Goal: Complete application form: Complete application form

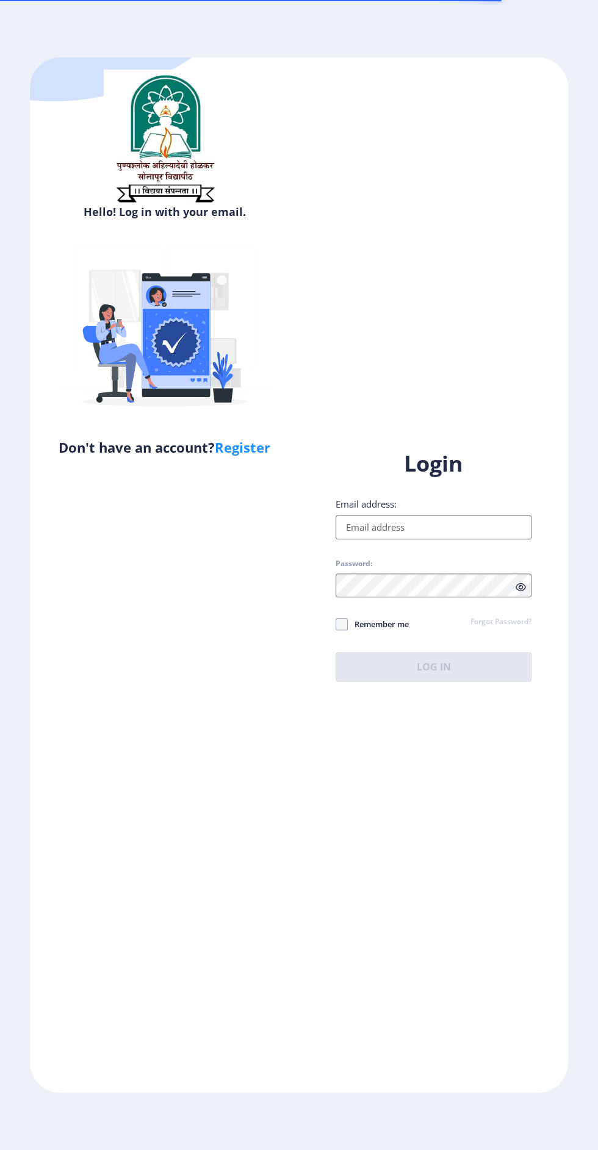
click at [482, 539] on input "Email address:" at bounding box center [433, 527] width 196 height 24
click at [463, 539] on input "Email address:" at bounding box center [433, 527] width 196 height 24
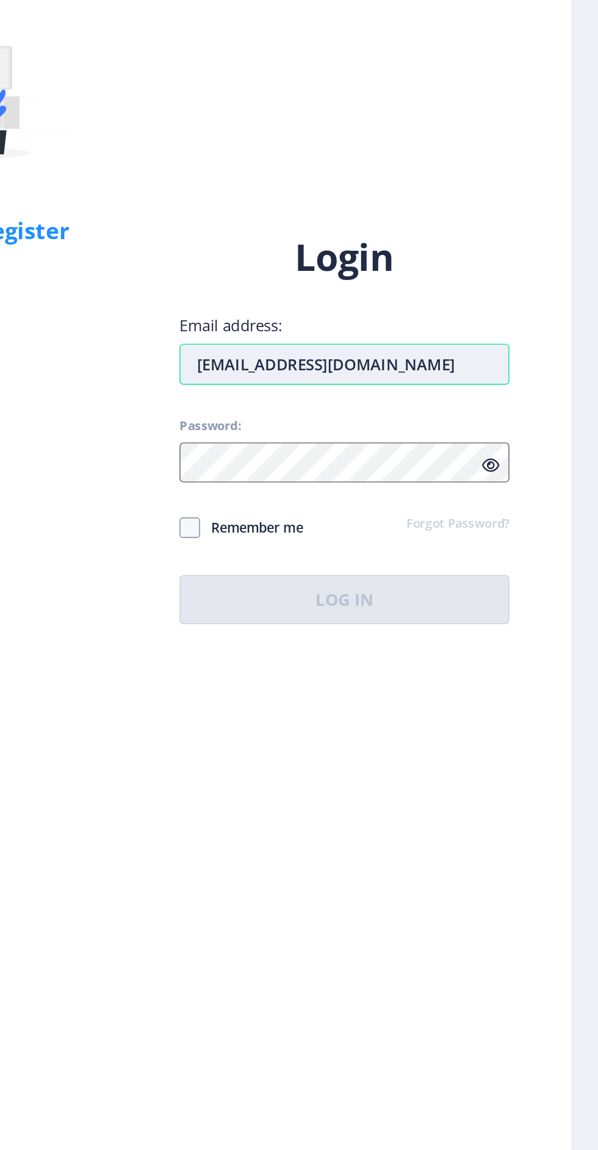
type input "[EMAIL_ADDRESS][DOMAIN_NAME]"
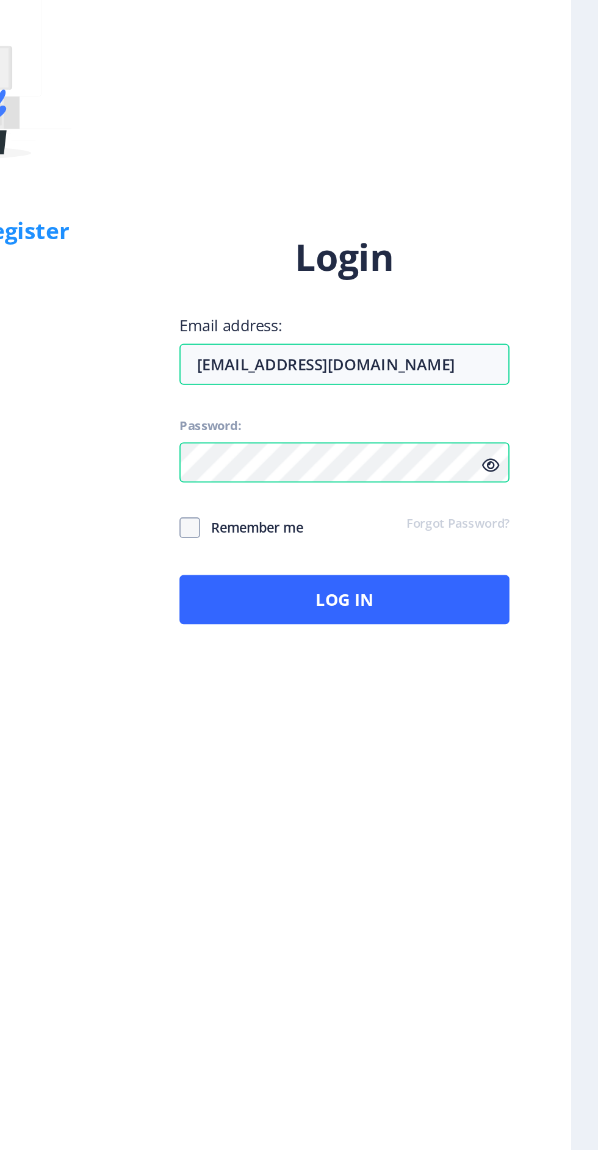
click at [516, 592] on icon at bounding box center [520, 586] width 10 height 9
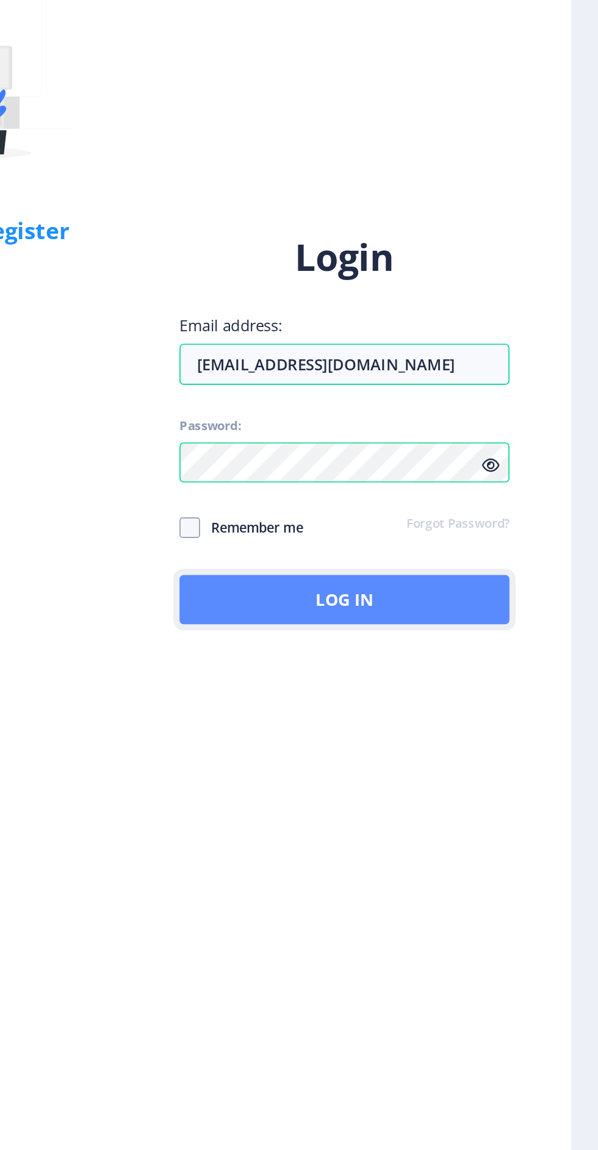
click at [465, 681] on button "Log In" at bounding box center [433, 666] width 196 height 29
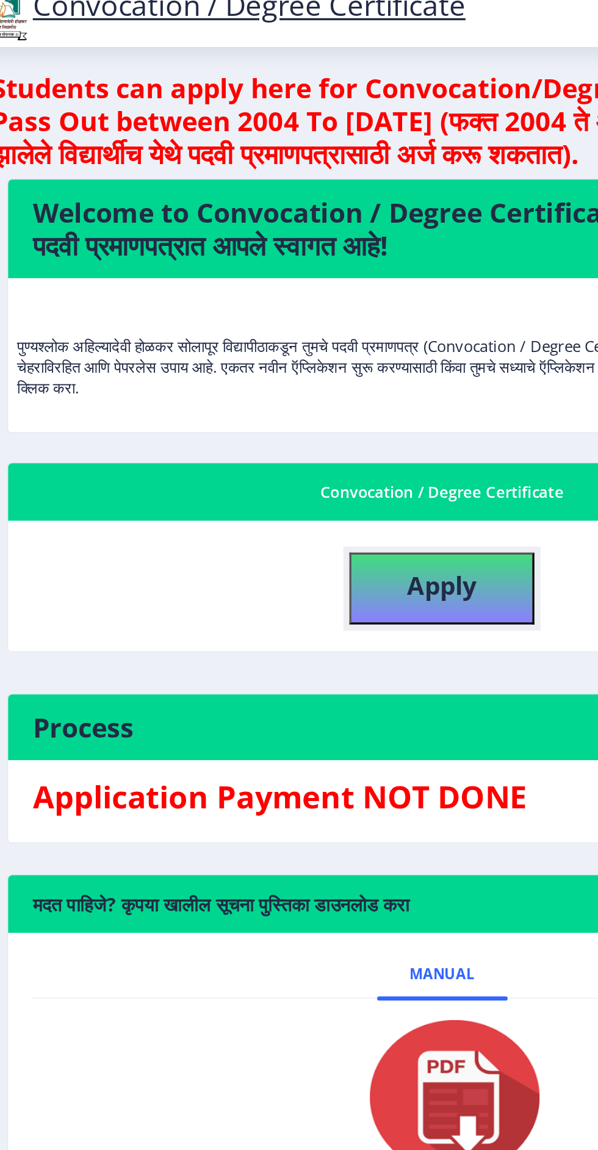
click at [326, 370] on b "Apply" at bounding box center [315, 366] width 41 height 20
select select
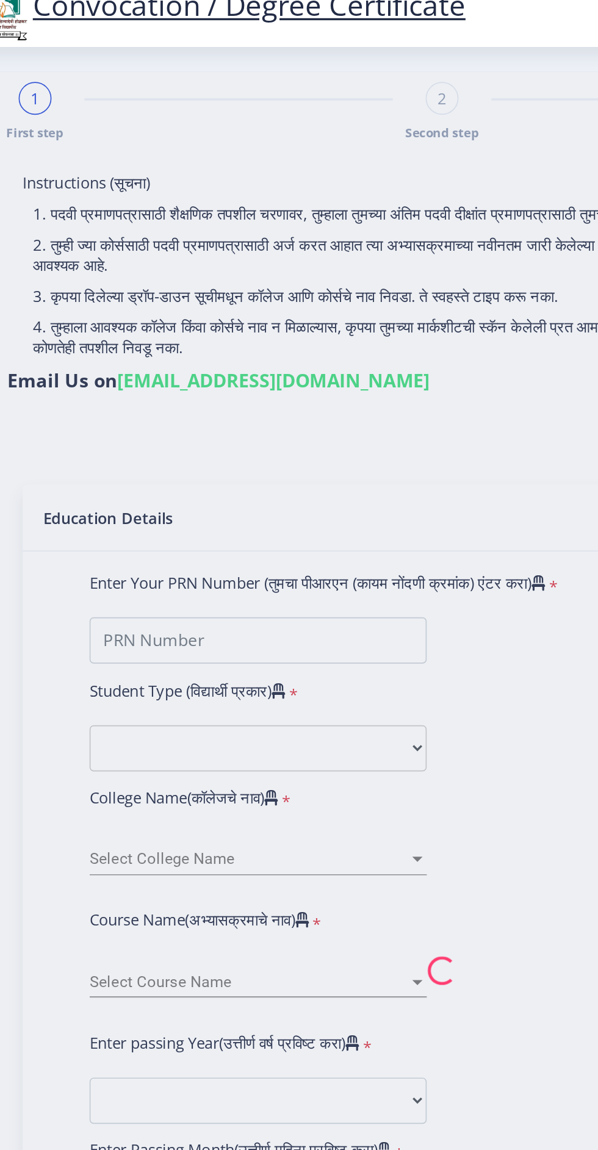
type input "2017032500302253"
select select "Regular"
select select "2019"
select select "May"
select select "Grade B+"
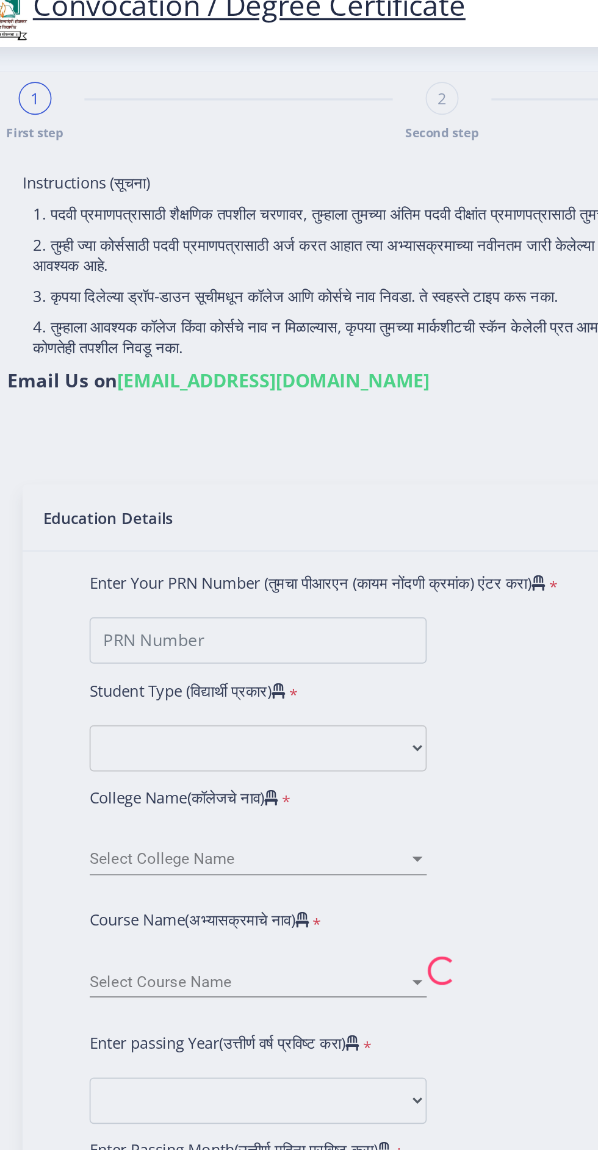
type input "304975"
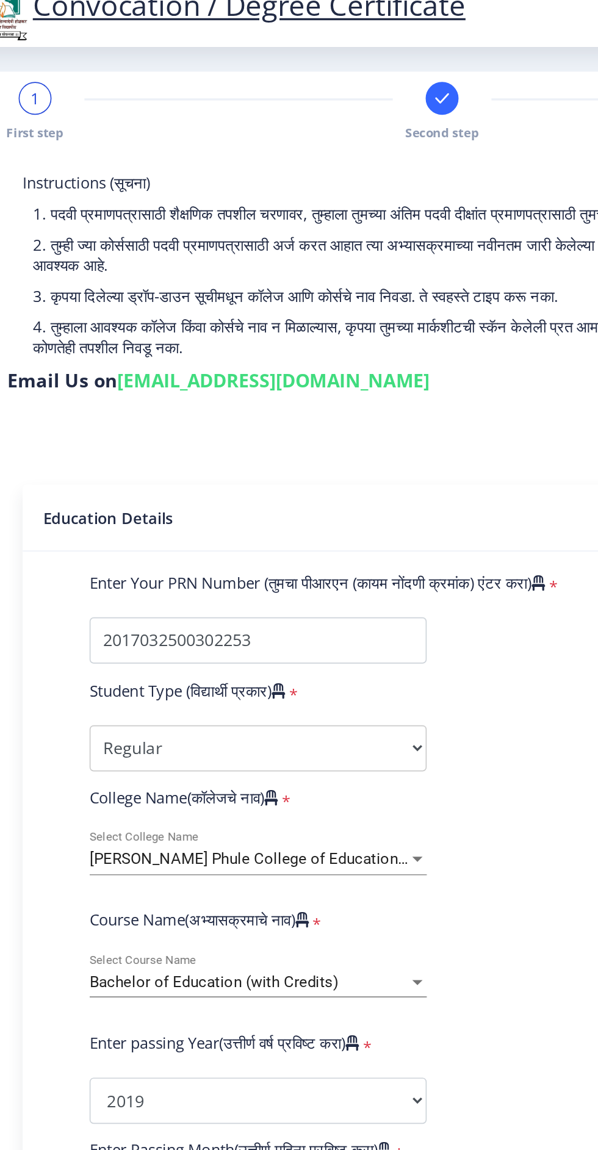
select select
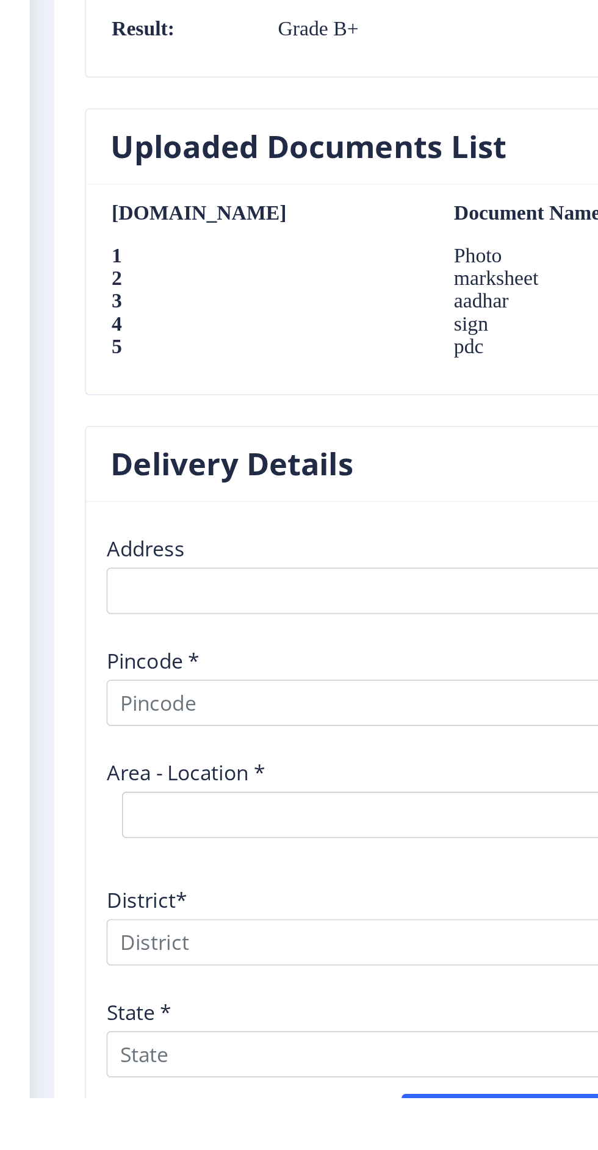
scroll to position [890, 0]
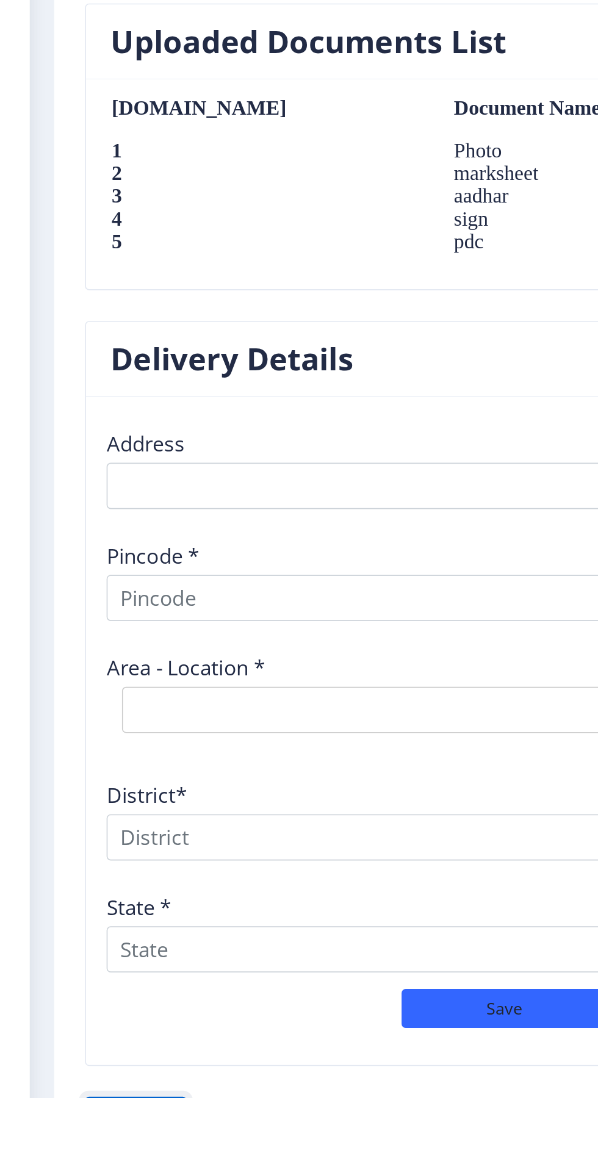
click at [107, 1149] on button "Previous ‍" at bounding box center [97, 1160] width 60 height 23
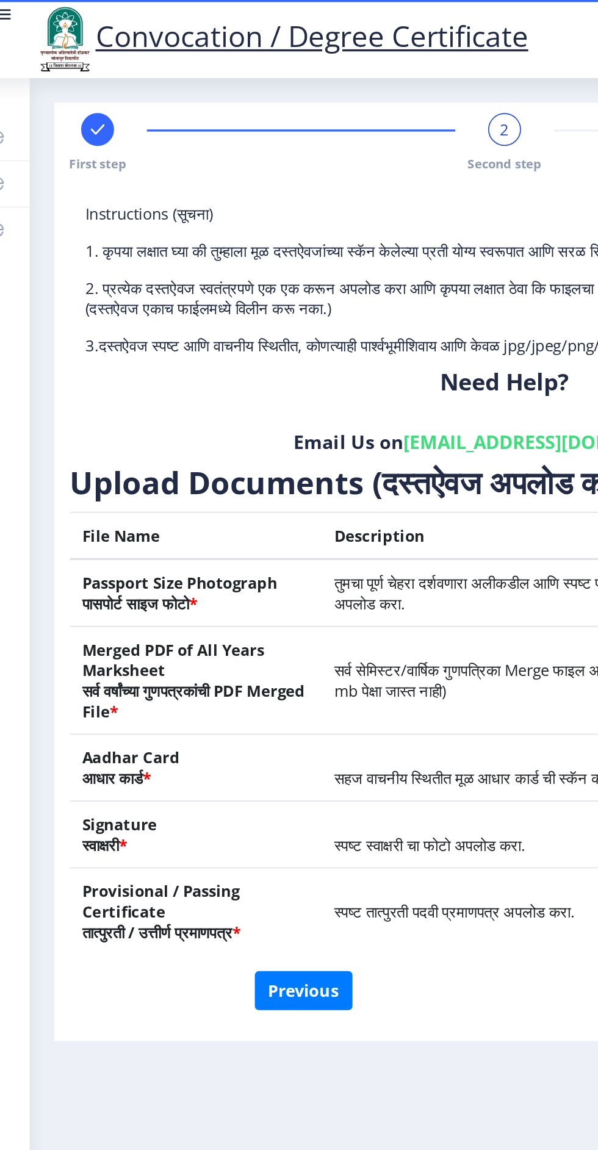
scroll to position [0, 0]
click at [198, 592] on button "Previous" at bounding box center [197, 587] width 58 height 23
select select "Regular"
select select "2019"
select select "May"
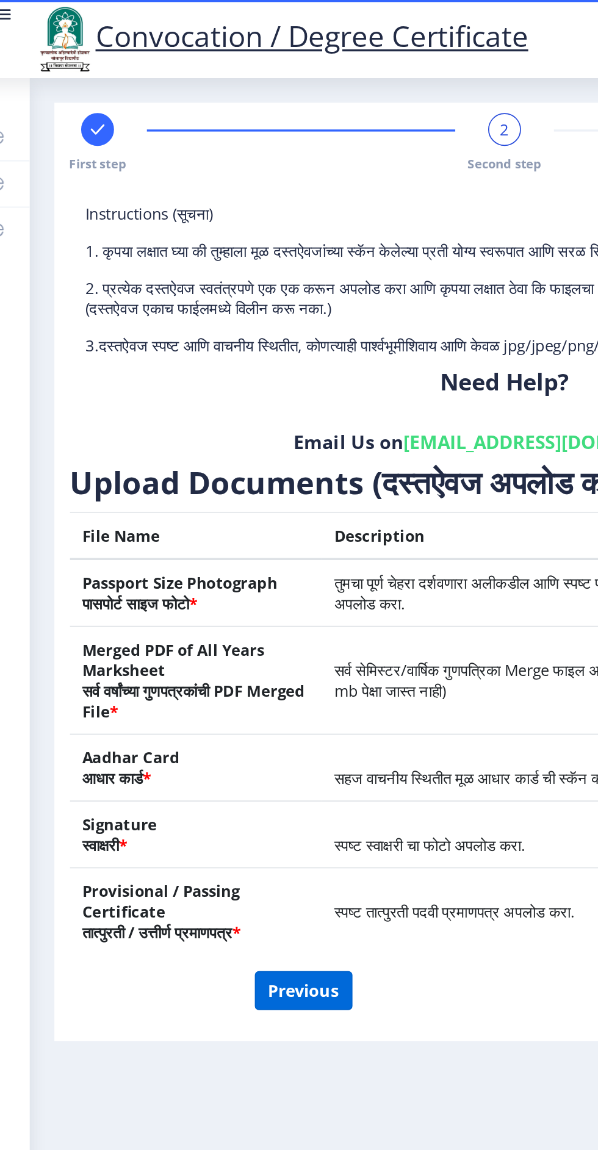
select select "Grade B+"
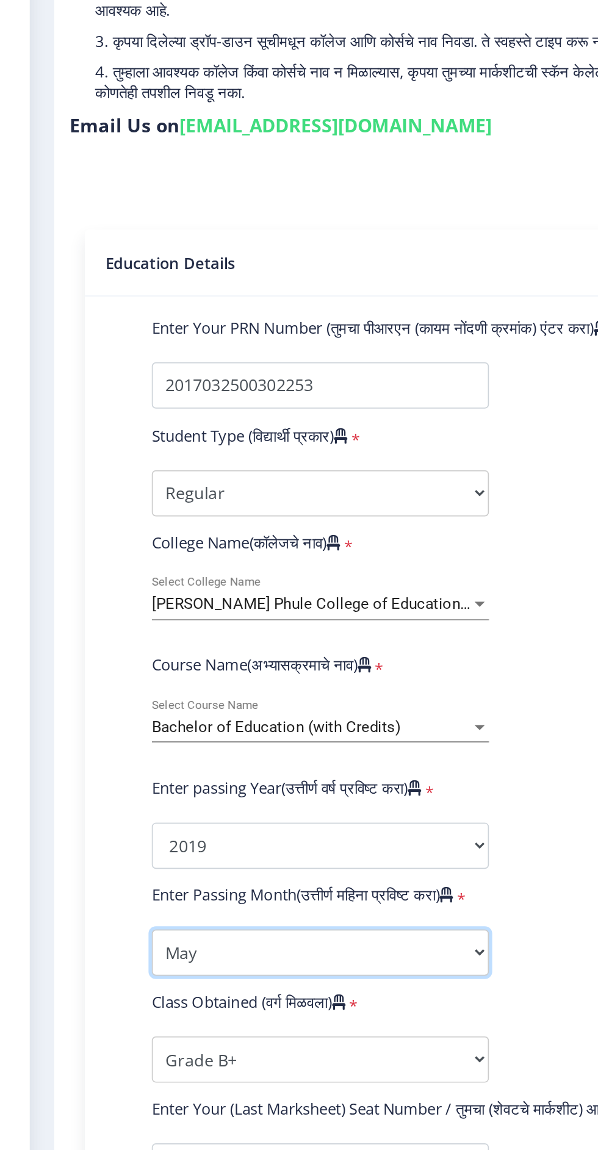
click at [287, 733] on select "Enter Passing Month March April May October November December" at bounding box center [207, 734] width 200 height 27
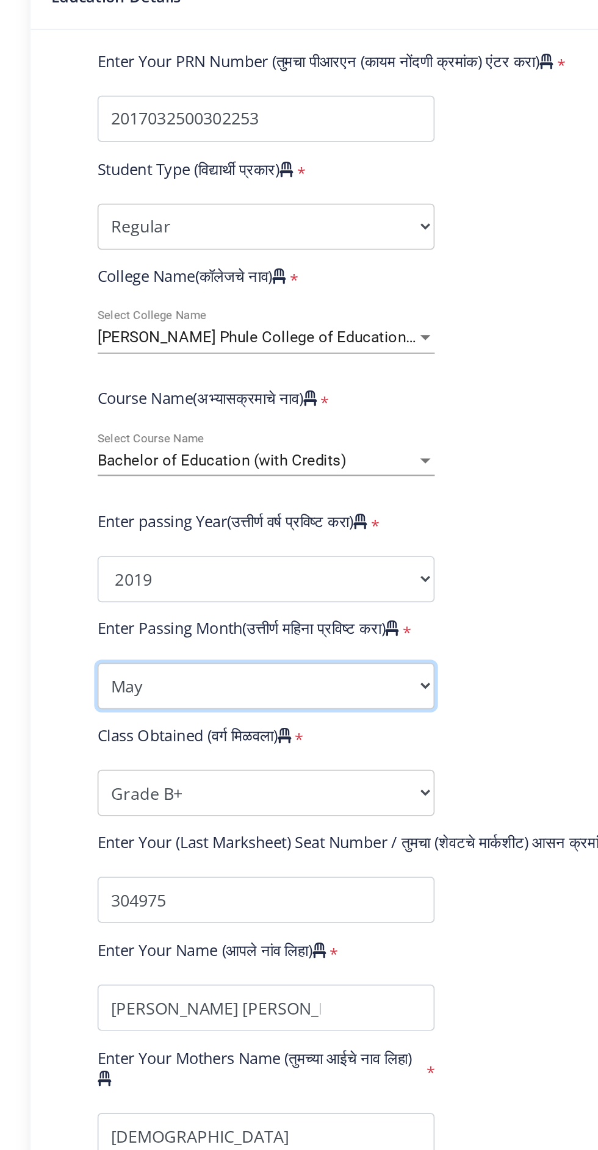
scroll to position [30, 0]
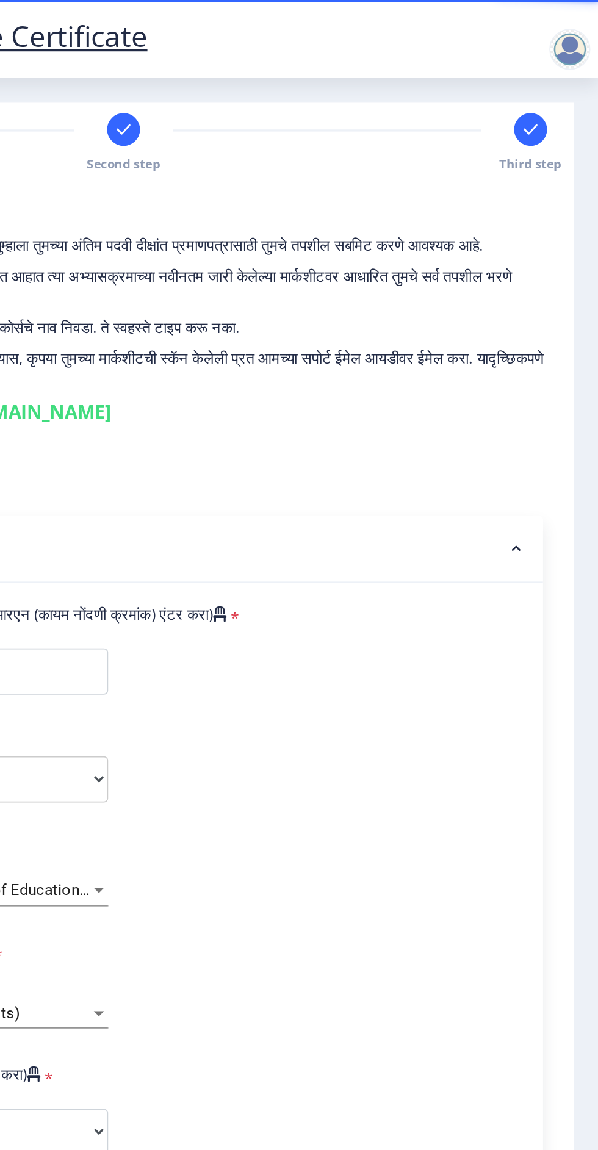
click at [307, 92] on span "Second step" at bounding box center [316, 97] width 44 height 10
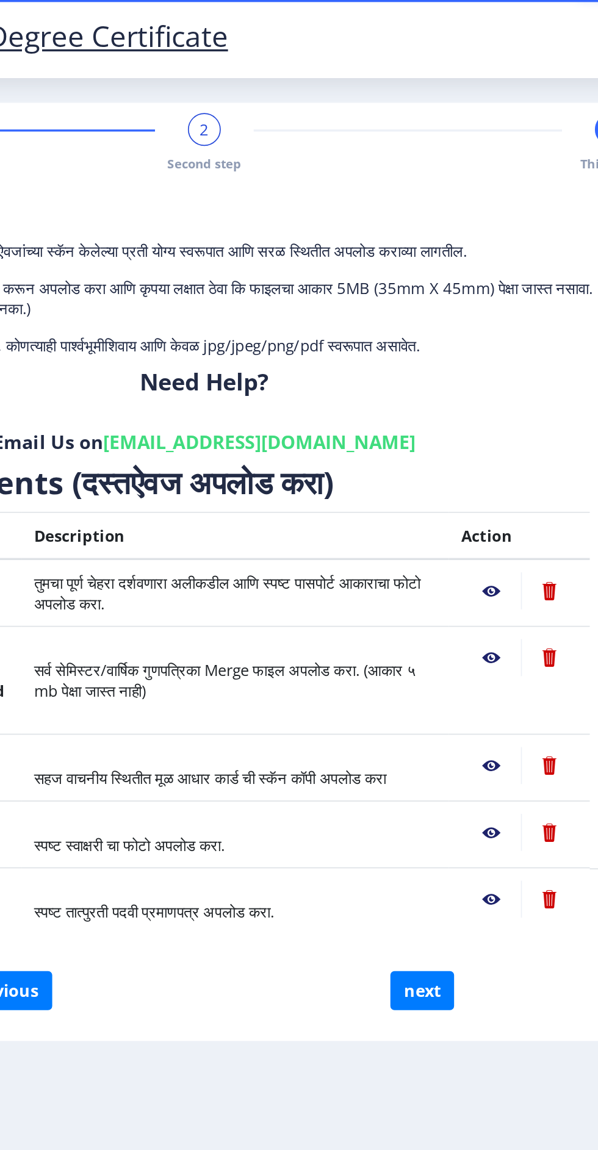
click at [490, 340] on nb-action at bounding box center [485, 351] width 35 height 22
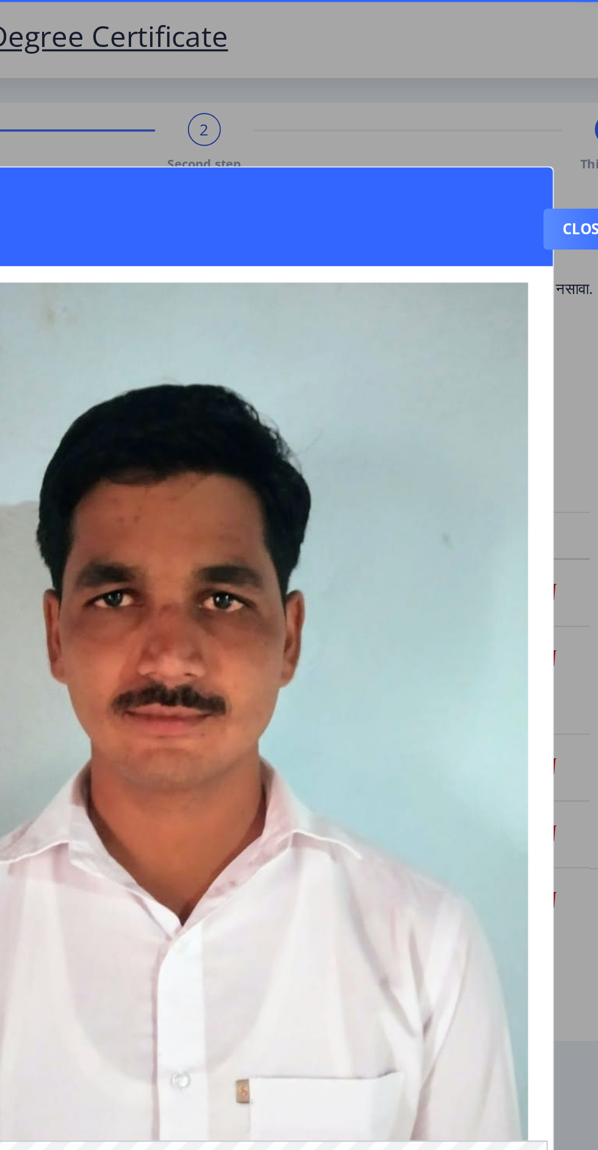
scroll to position [36, 0]
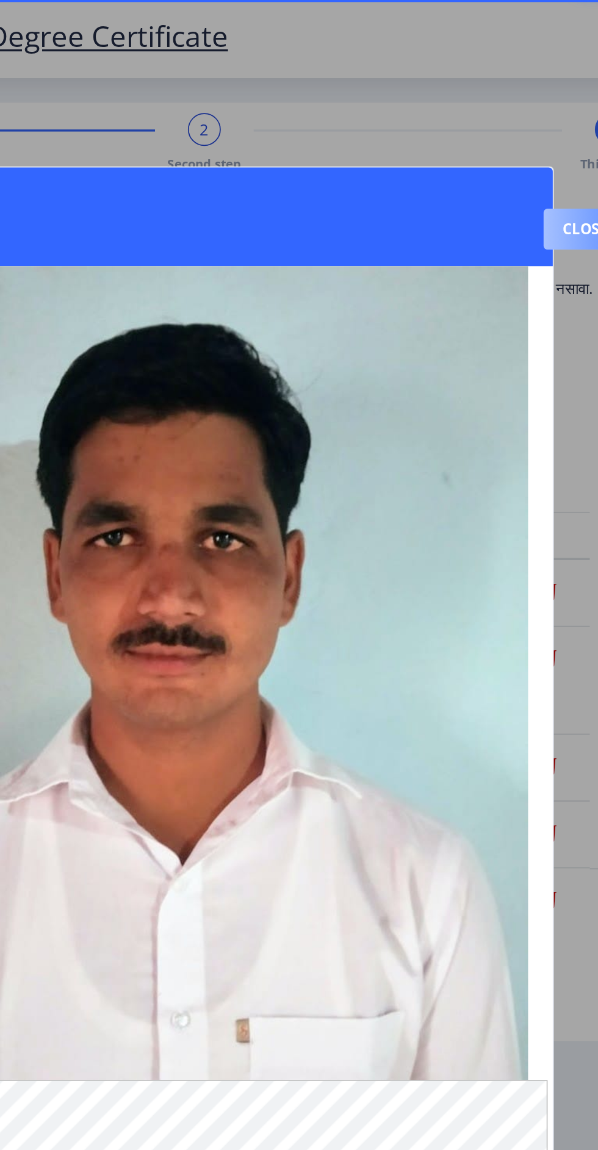
click at [542, 124] on button "Close" at bounding box center [542, 136] width 50 height 24
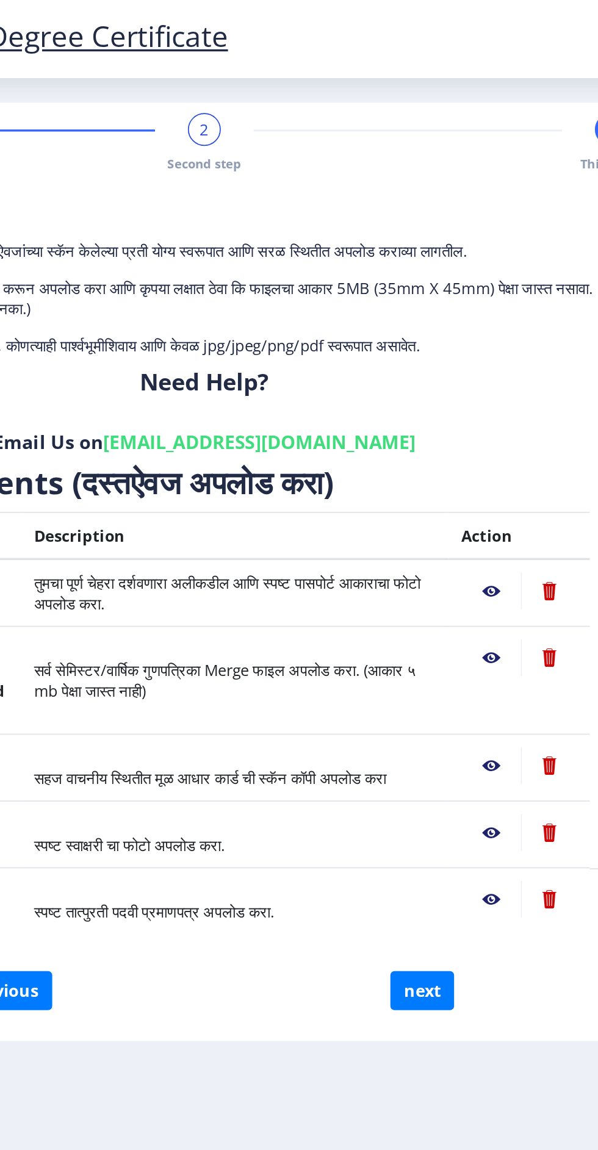
click at [481, 379] on nb-action at bounding box center [485, 390] width 35 height 22
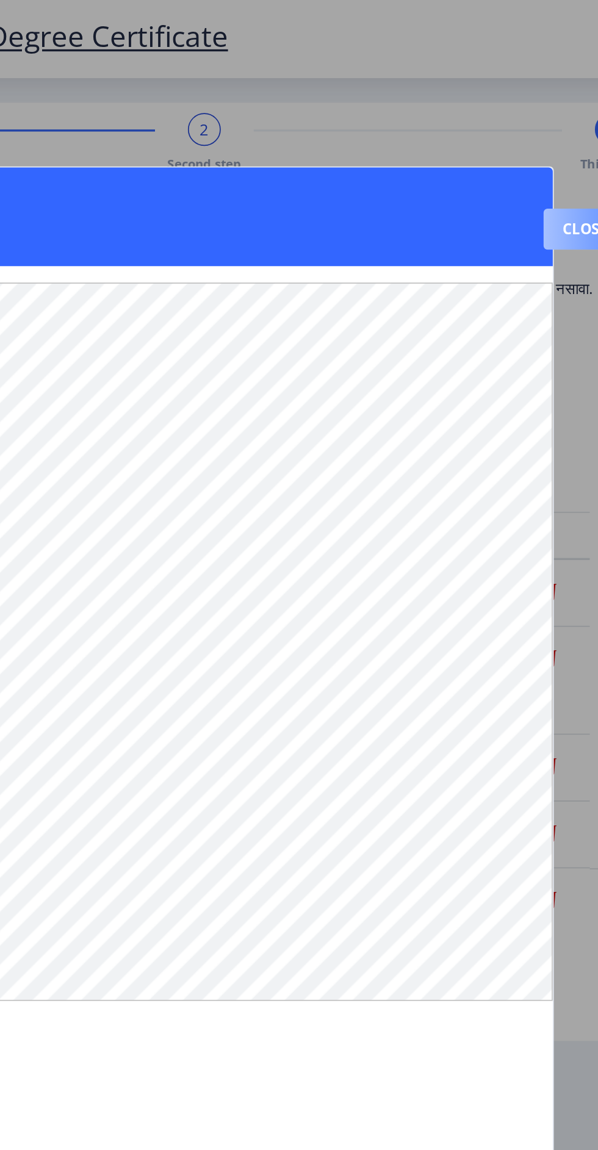
click at [539, 124] on button "Close" at bounding box center [542, 136] width 50 height 24
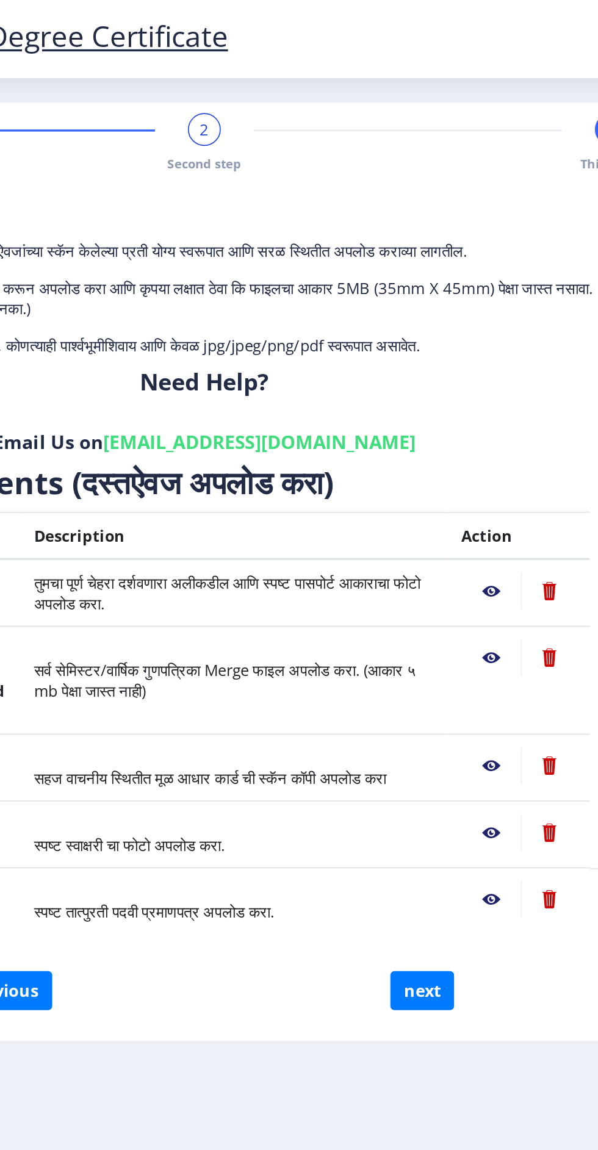
click at [482, 443] on nb-action at bounding box center [485, 454] width 35 height 22
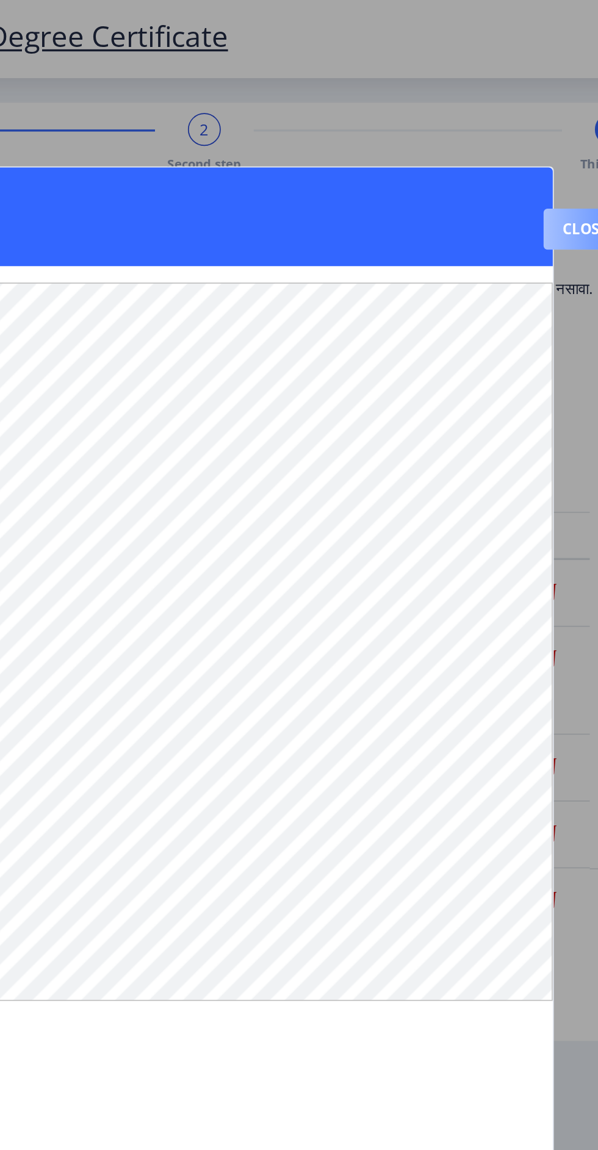
click at [540, 124] on button "Close" at bounding box center [542, 136] width 50 height 24
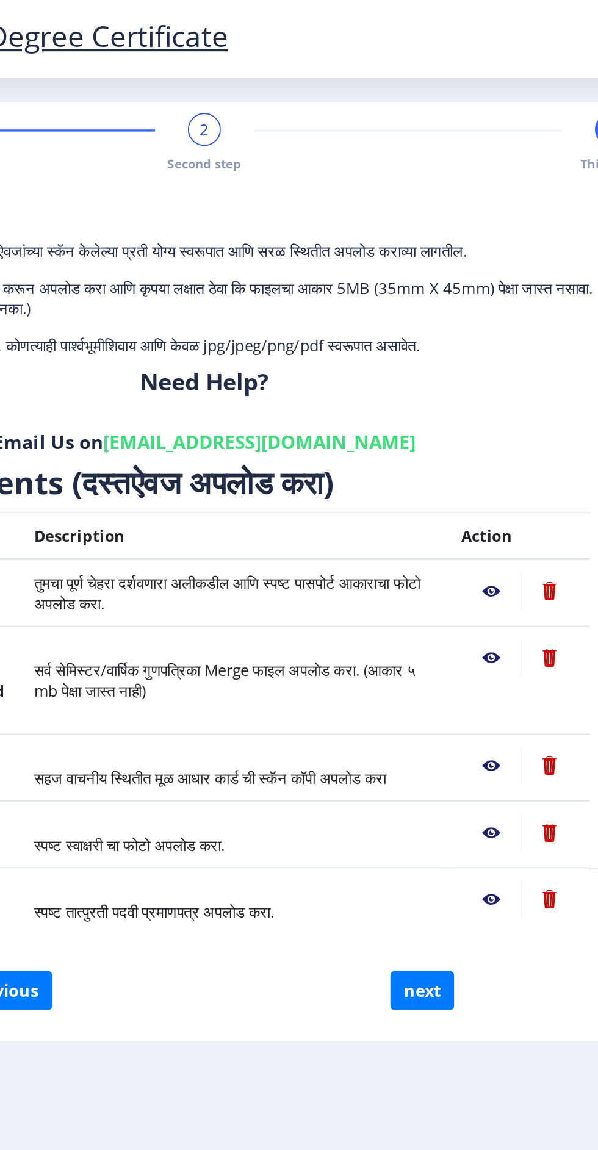
scroll to position [0, 0]
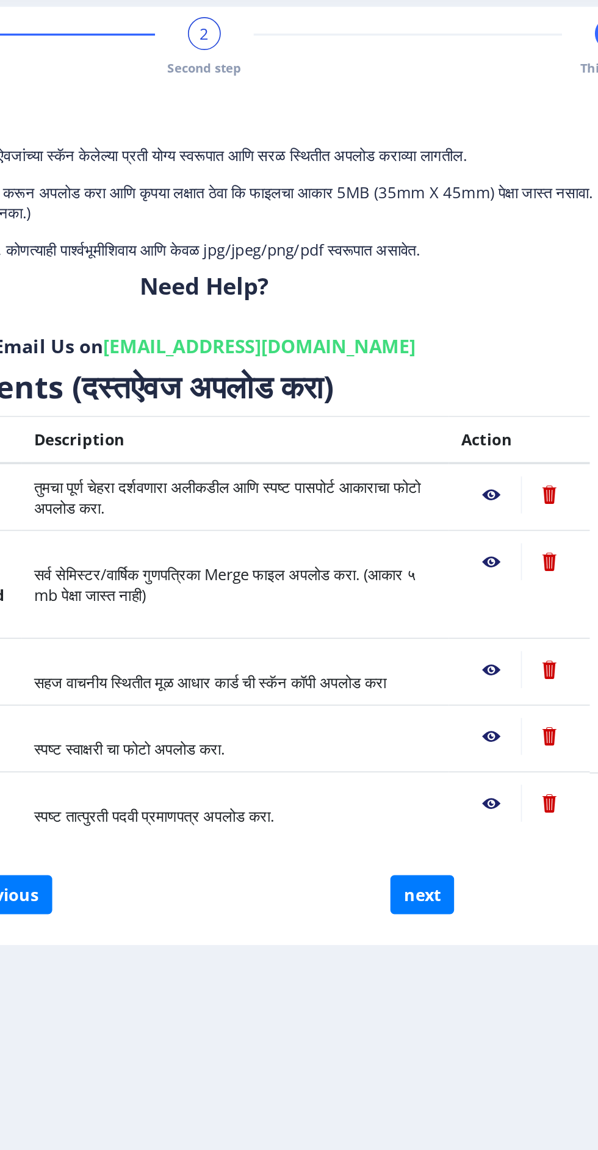
click at [479, 495] on nb-action at bounding box center [485, 494] width 35 height 22
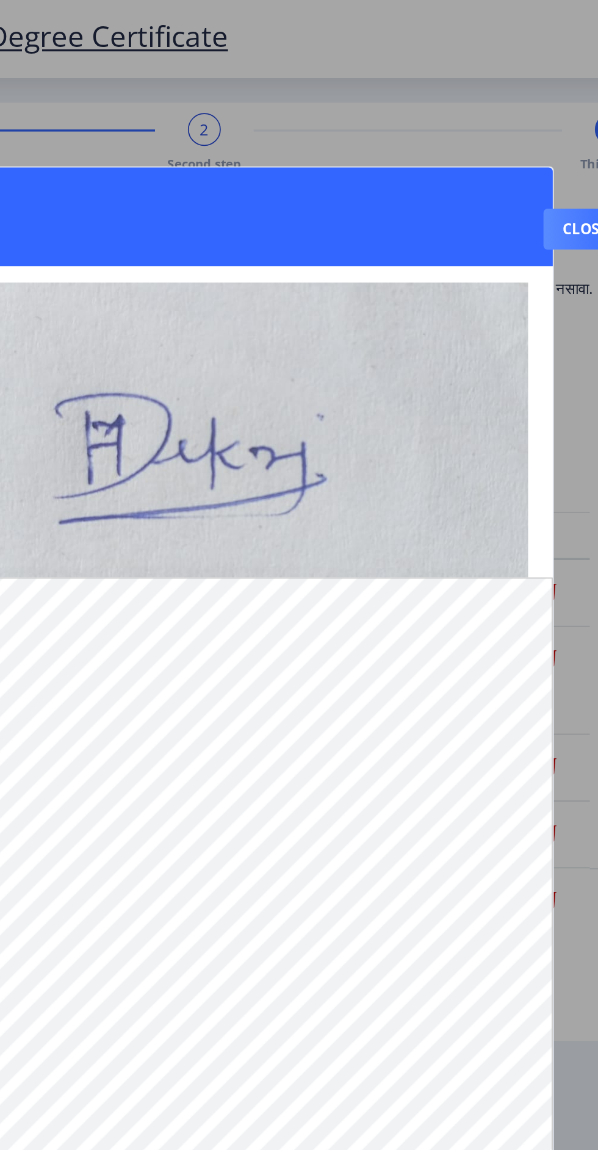
click at [528, 373] on div at bounding box center [299, 575] width 598 height 1150
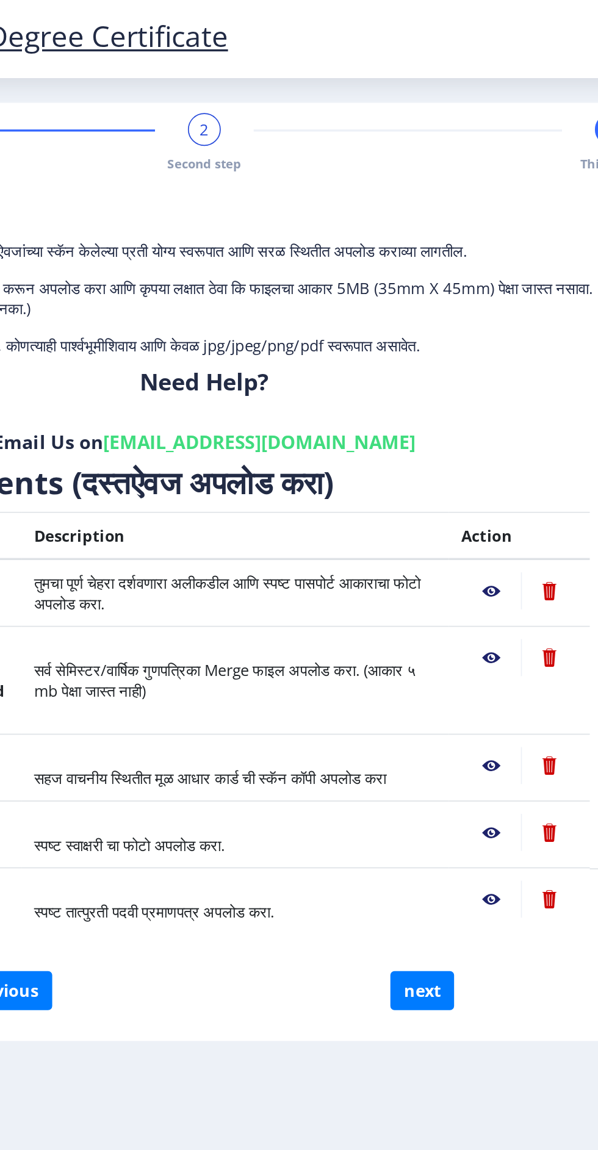
click at [532, 410] on td at bounding box center [503, 404] width 84 height 64
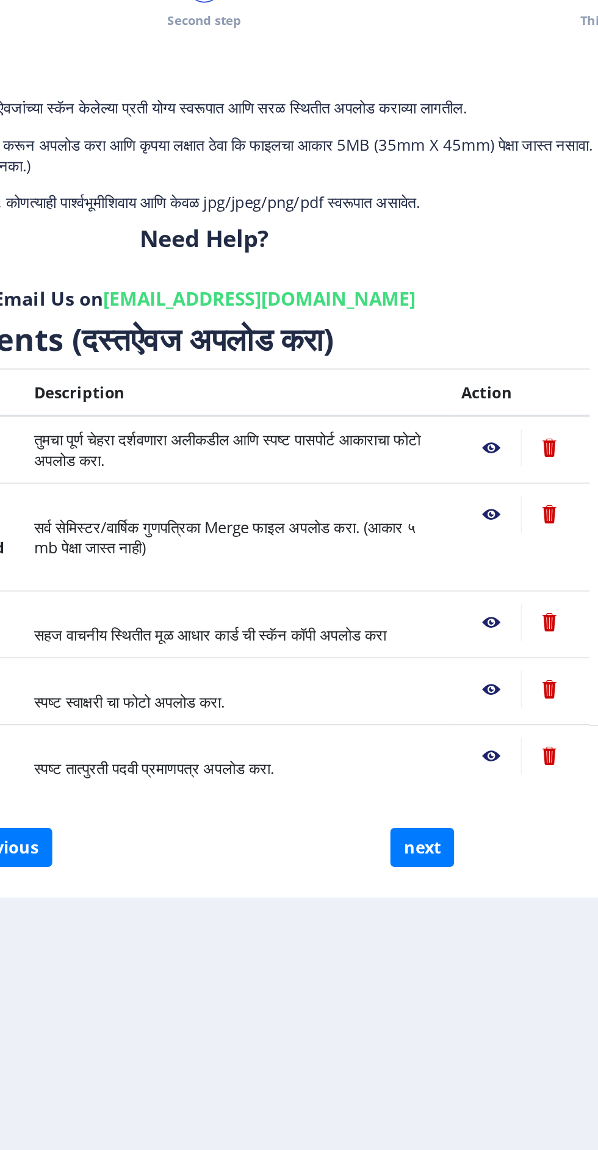
click at [478, 535] on nb-action at bounding box center [485, 534] width 35 height 22
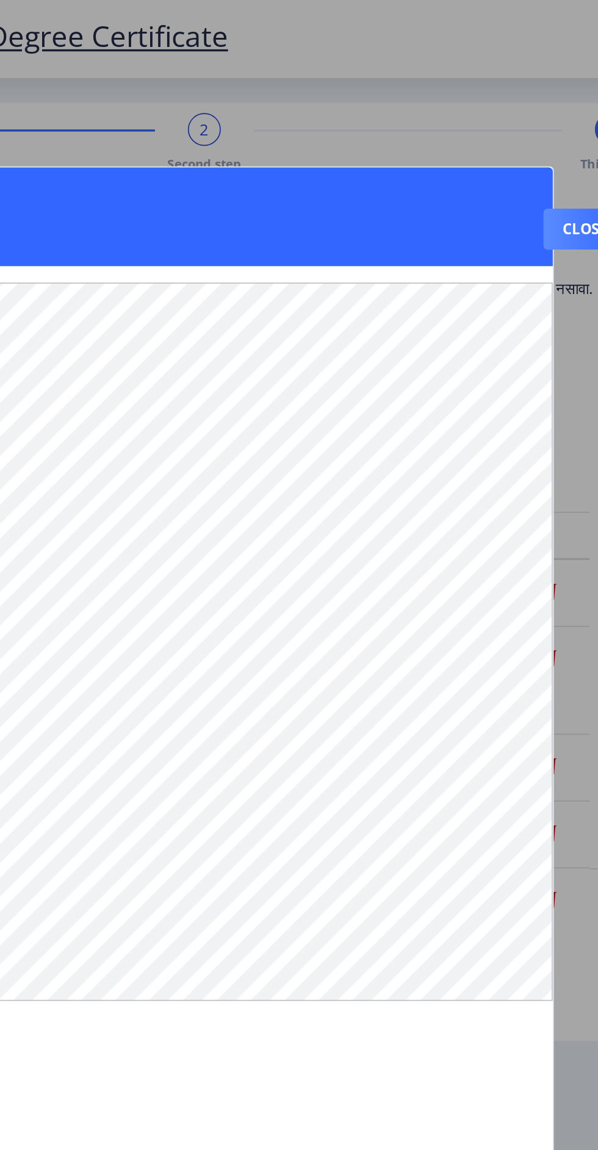
click at [539, 435] on div at bounding box center [299, 575] width 598 height 1150
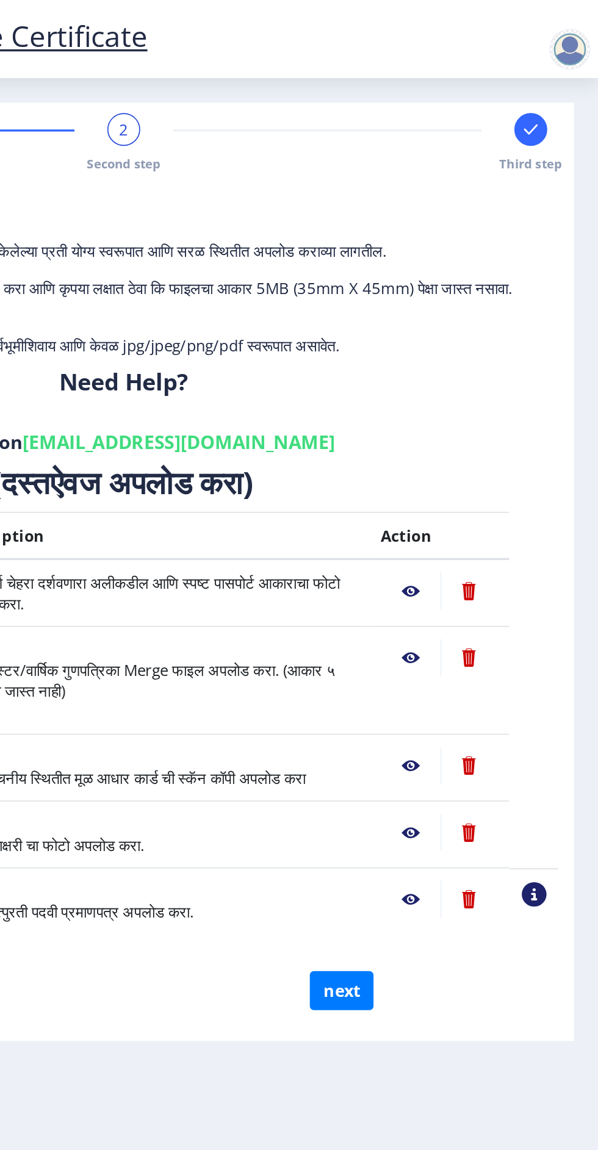
click at [565, 524] on nb-action at bounding box center [559, 530] width 15 height 15
